Goal: Information Seeking & Learning: Learn about a topic

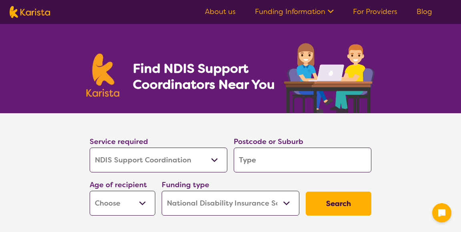
select select "NDIS Support Coordination"
select select "NDIS"
select select "NDIS Support Coordination"
select select "NDIS"
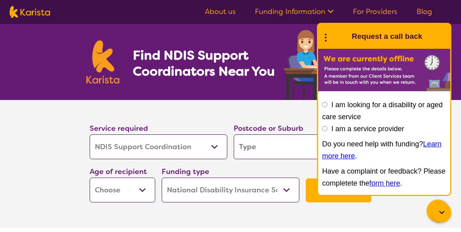
scroll to position [12, 0]
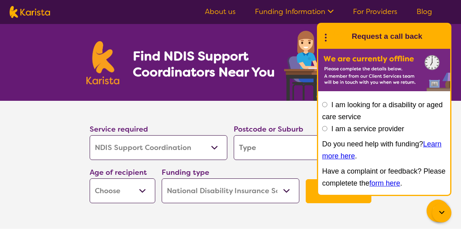
click at [275, 146] on input "search" at bounding box center [303, 147] width 138 height 25
type input "6018"
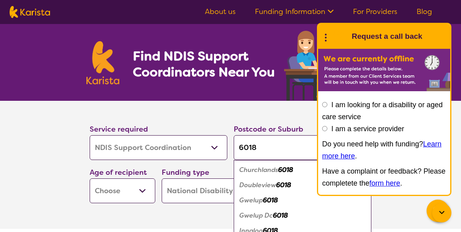
click at [276, 188] on em "Doubleview" at bounding box center [257, 185] width 37 height 8
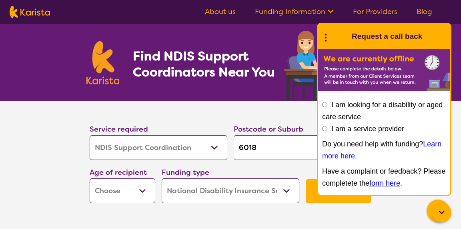
click at [142, 190] on select "Early Childhood - 0 to 9 Child - 10 to 11 Adolescent - 12 to 17 Adult - 18 to 6…" at bounding box center [123, 190] width 66 height 25
select select "AG"
click at [314, 196] on button "Search" at bounding box center [339, 191] width 66 height 24
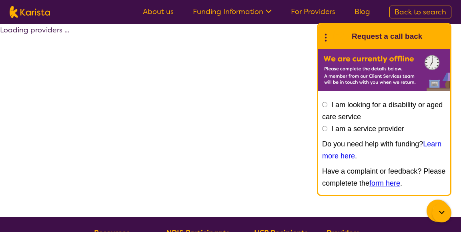
select select "by_score"
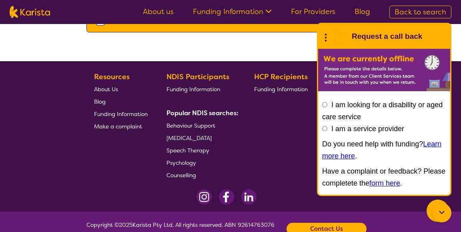
scroll to position [512, 0]
